Goal: Check status: Check status

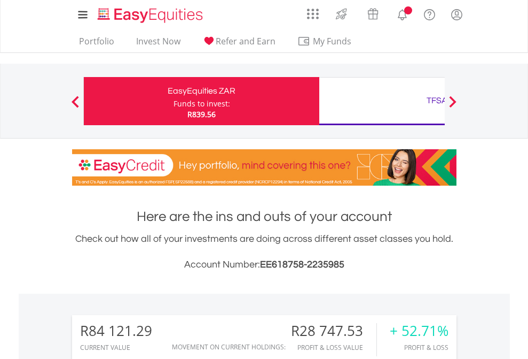
scroll to position [103, 168]
click at [174, 101] on div "Funds to invest:" at bounding box center [202, 103] width 57 height 11
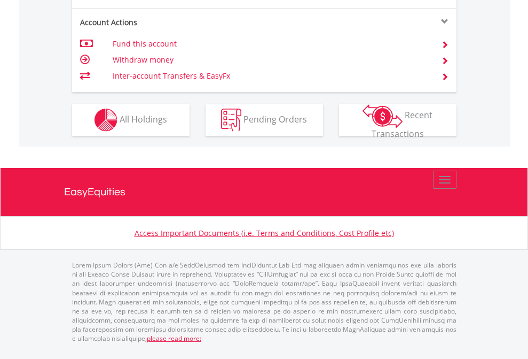
scroll to position [1088, 0]
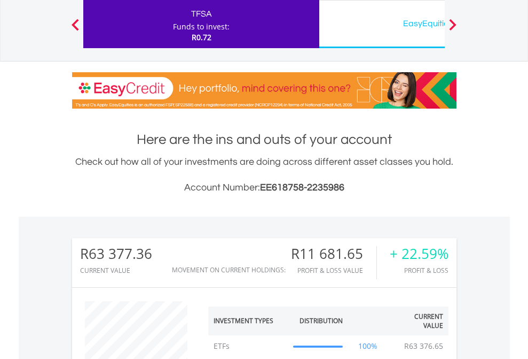
click at [382, 24] on div "EasyEquities USD" at bounding box center [437, 23] width 223 height 15
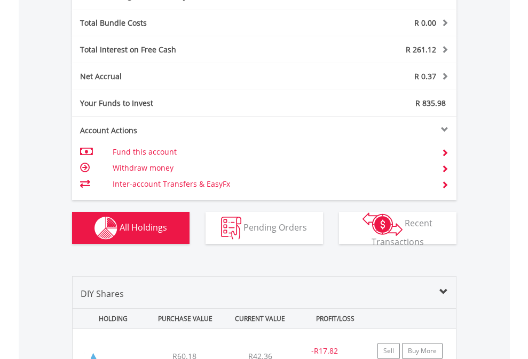
scroll to position [1274, 0]
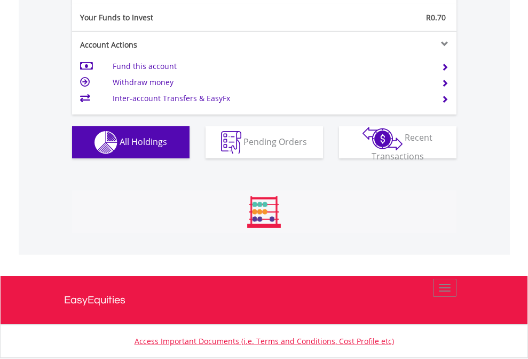
scroll to position [103, 168]
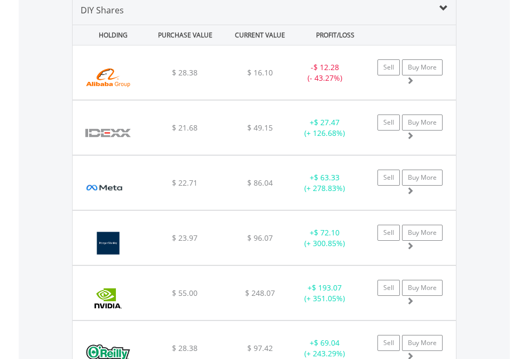
scroll to position [1033, 0]
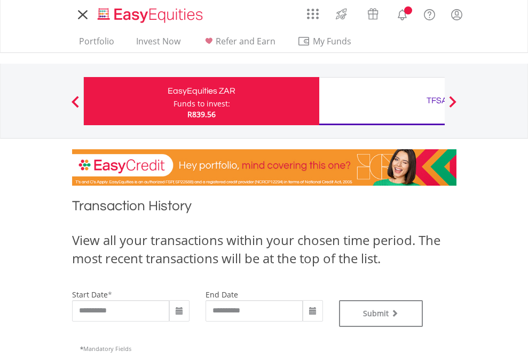
type input "**********"
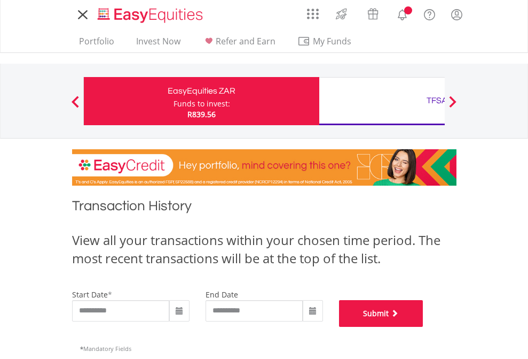
click at [424, 326] on button "Submit" at bounding box center [381, 313] width 84 height 27
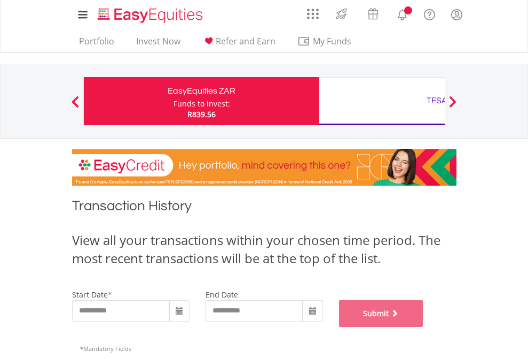
scroll to position [433, 0]
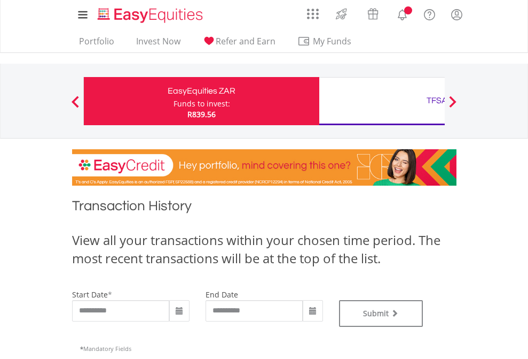
click at [382, 101] on div "TFSA" at bounding box center [437, 100] width 223 height 15
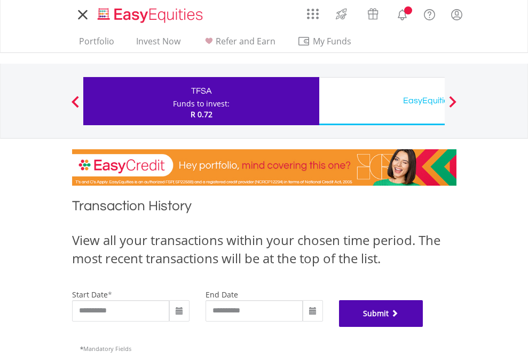
click at [424, 326] on button "Submit" at bounding box center [381, 313] width 84 height 27
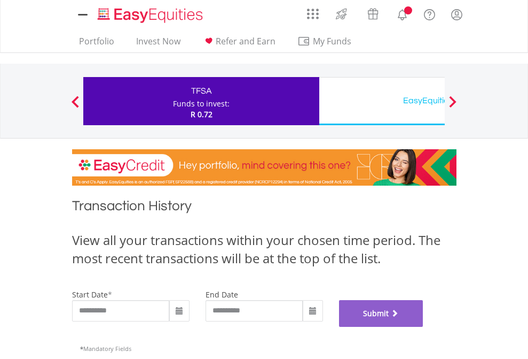
scroll to position [433, 0]
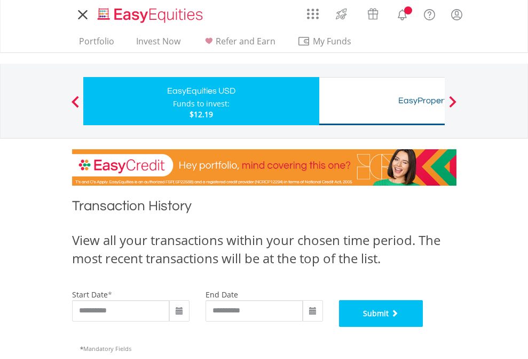
click at [424, 326] on button "Submit" at bounding box center [381, 313] width 84 height 27
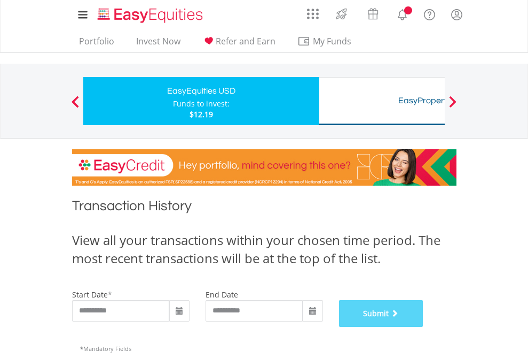
scroll to position [433, 0]
